Goal: Entertainment & Leisure: Browse casually

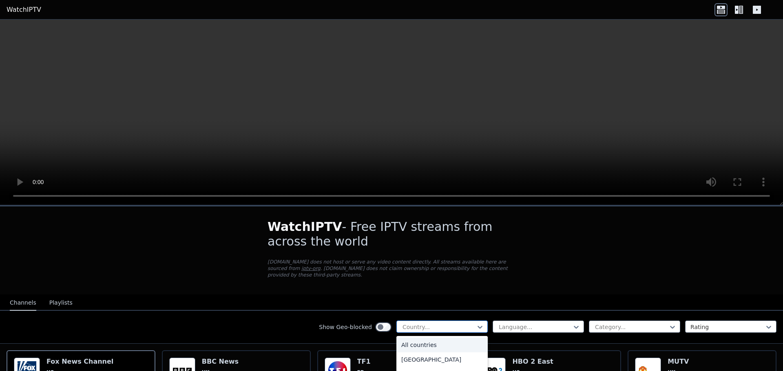
click at [426, 323] on div at bounding box center [438, 327] width 74 height 8
click at [434, 323] on div at bounding box center [438, 327] width 74 height 8
click at [612, 323] on div at bounding box center [631, 327] width 74 height 8
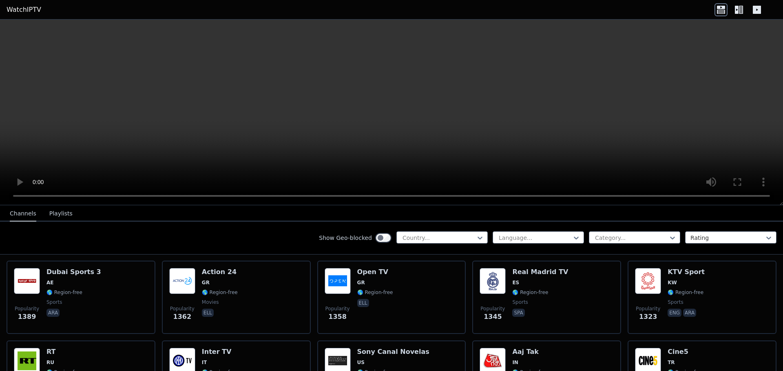
scroll to position [897, 0]
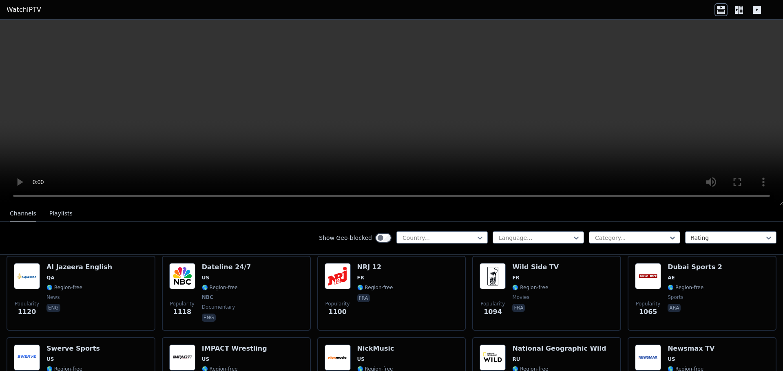
click at [735, 8] on icon at bounding box center [736, 10] width 4 height 8
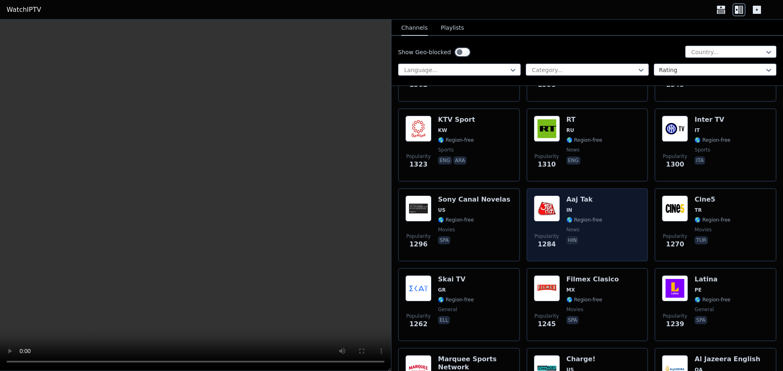
scroll to position [1100, 0]
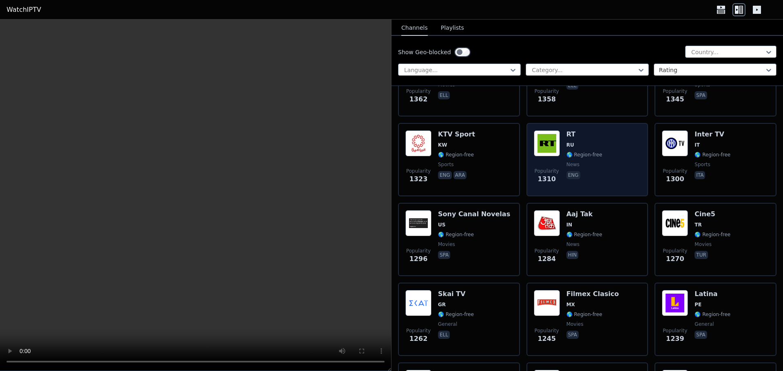
click at [550, 123] on div "Popularity 1310 RT RU 🌎 Region-free news eng" at bounding box center [587, 159] width 122 height 73
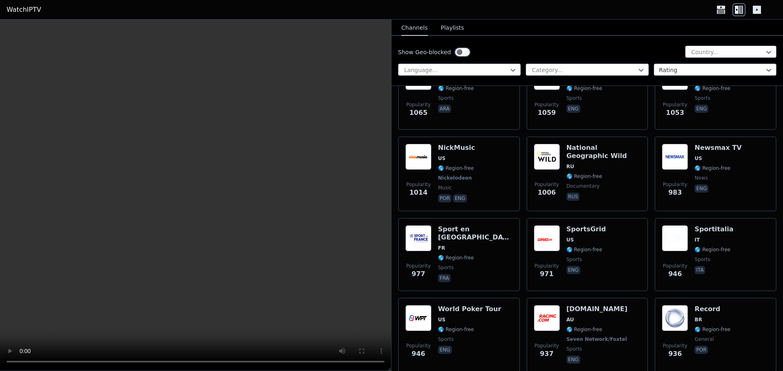
scroll to position [1590, 0]
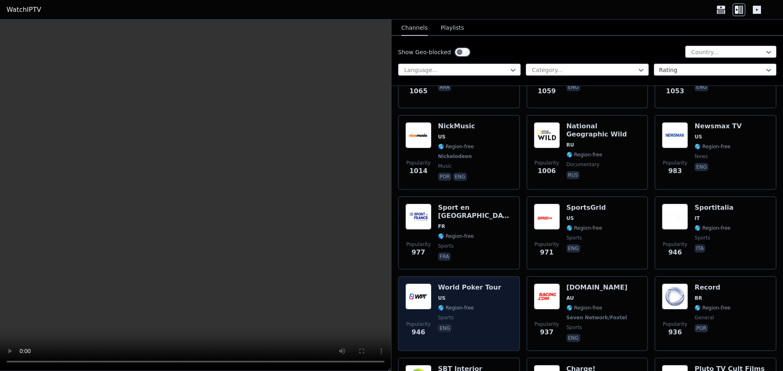
click at [421, 285] on img at bounding box center [418, 297] width 26 height 26
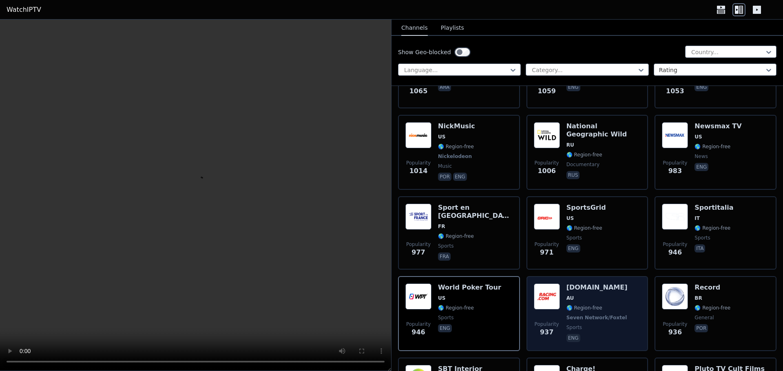
scroll to position [1793, 0]
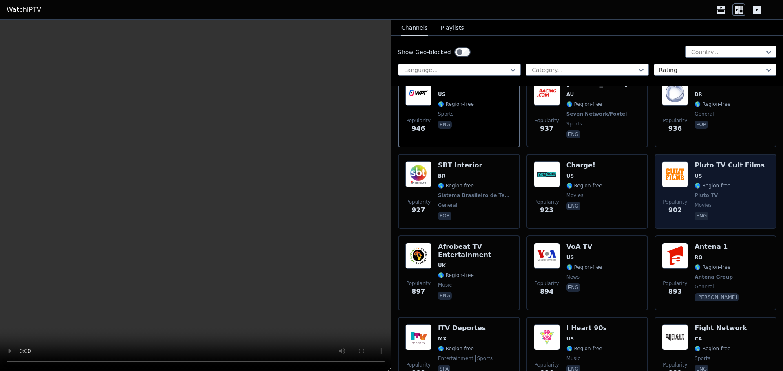
click at [681, 178] on img at bounding box center [675, 174] width 26 height 26
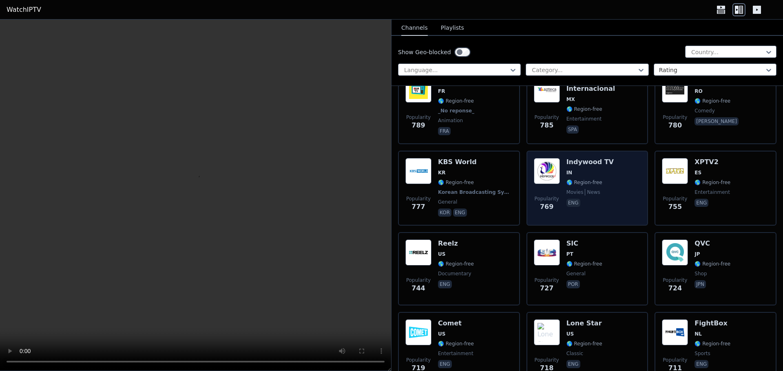
scroll to position [2609, 0]
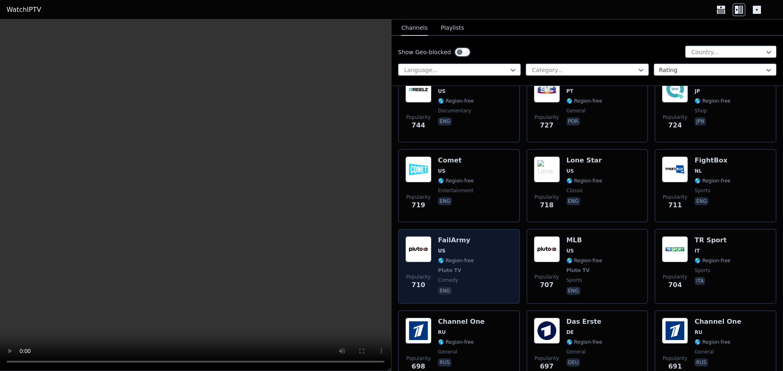
click at [416, 246] on img at bounding box center [418, 249] width 26 height 26
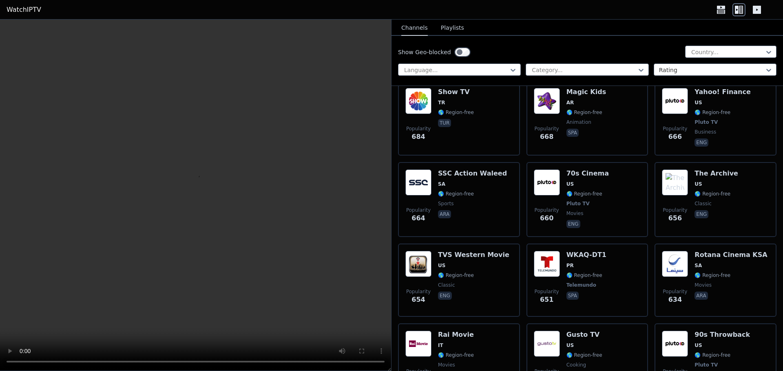
scroll to position [3098, 0]
